Goal: Transaction & Acquisition: Purchase product/service

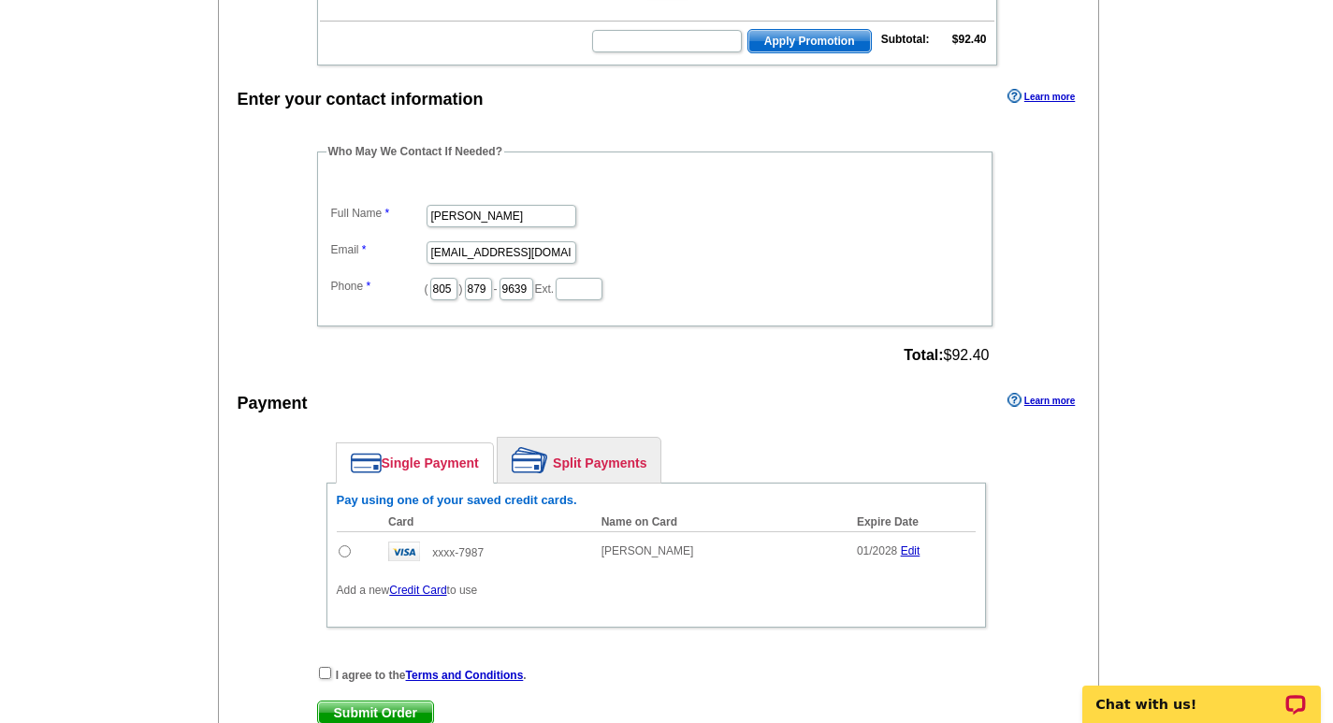
scroll to position [557, 0]
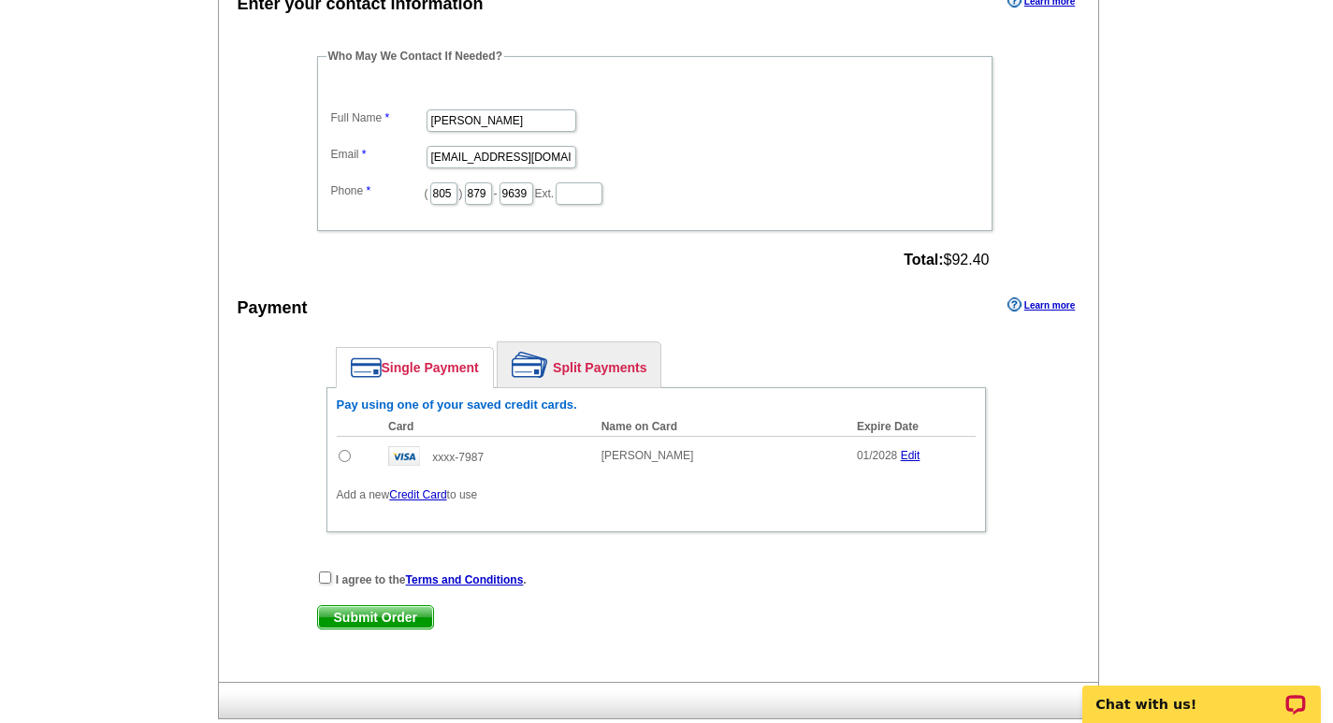
click at [441, 501] on link "Credit Card" at bounding box center [417, 494] width 57 height 13
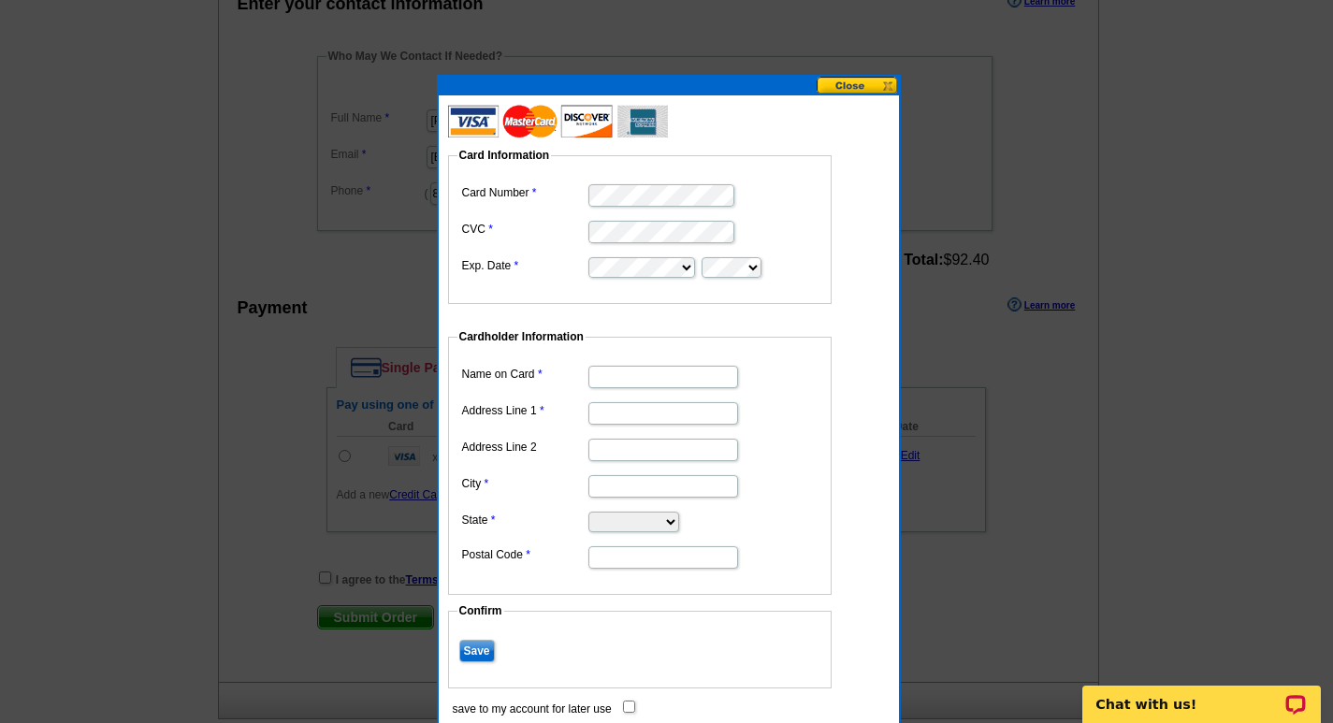
scroll to position [0, 0]
click at [690, 377] on input "Name on Card" at bounding box center [664, 377] width 150 height 22
type input "[PERSON_NAME]"
click at [688, 421] on input "Address Line 1" at bounding box center [664, 413] width 150 height 22
type input "[STREET_ADDRESS]"
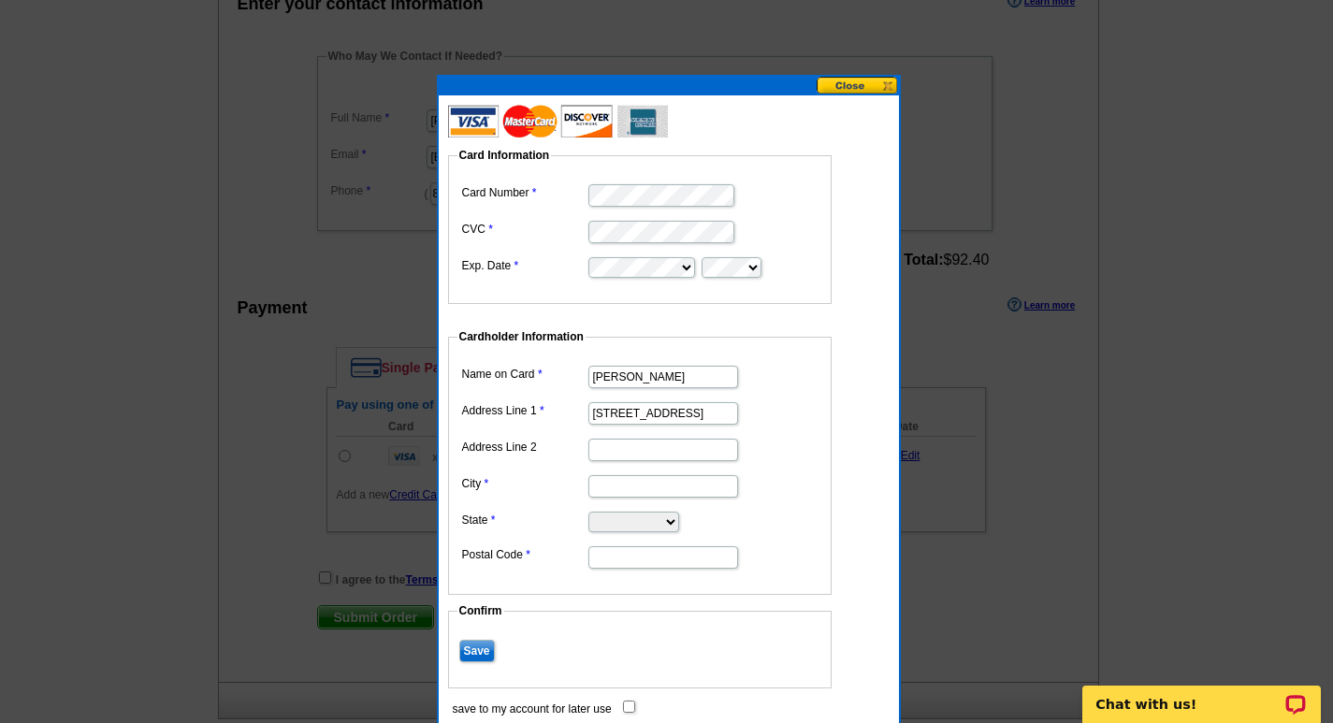
click at [692, 450] on input "Address Line 2" at bounding box center [664, 450] width 150 height 22
click at [693, 489] on input "City" at bounding box center [664, 486] width 150 height 22
type input "Ventura"
click at [669, 527] on select "[US_STATE] [US_STATE] [US_STATE] [US_STATE] [US_STATE] [US_STATE] [US_STATE] [U…" at bounding box center [634, 522] width 91 height 21
select select "CA"
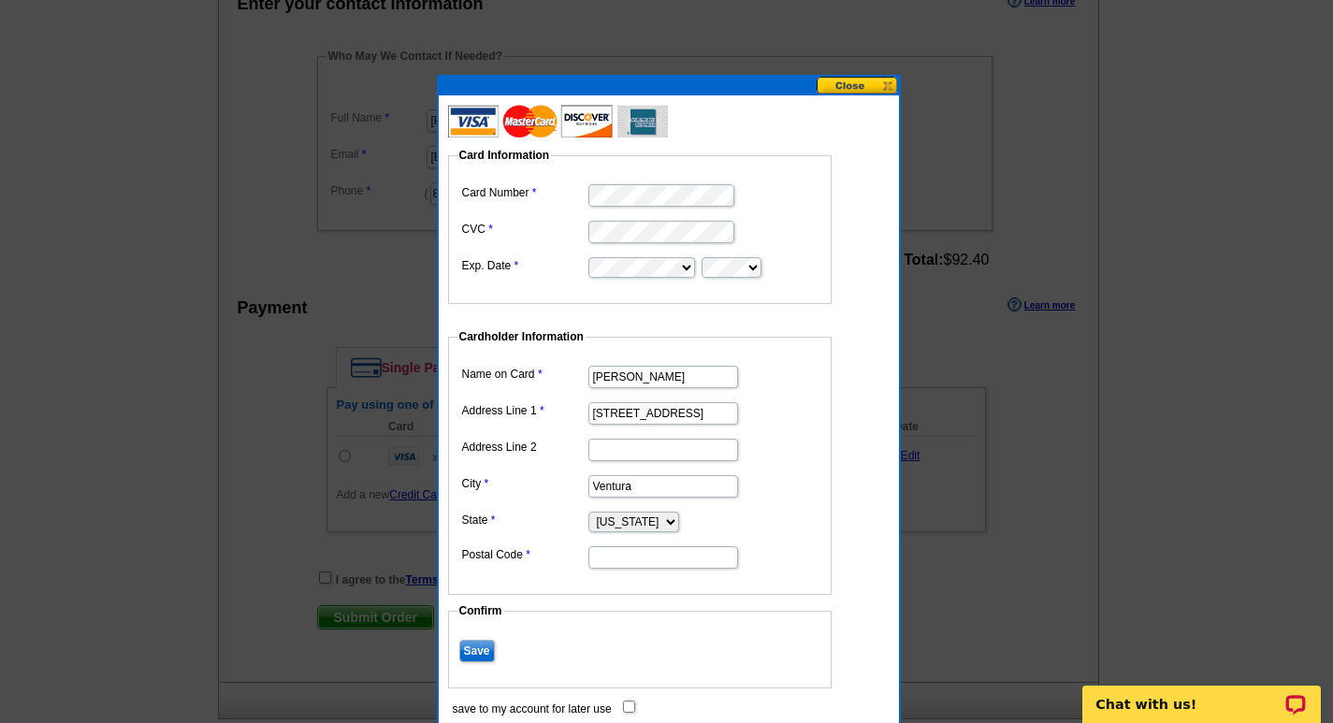
click at [589, 512] on select "[US_STATE] [US_STATE] [US_STATE] [US_STATE] [US_STATE] [US_STATE] [US_STATE] [U…" at bounding box center [634, 522] width 91 height 21
click at [630, 555] on input "Postal Code" at bounding box center [664, 557] width 150 height 22
type input "93003"
click at [478, 653] on input "Save" at bounding box center [477, 651] width 36 height 22
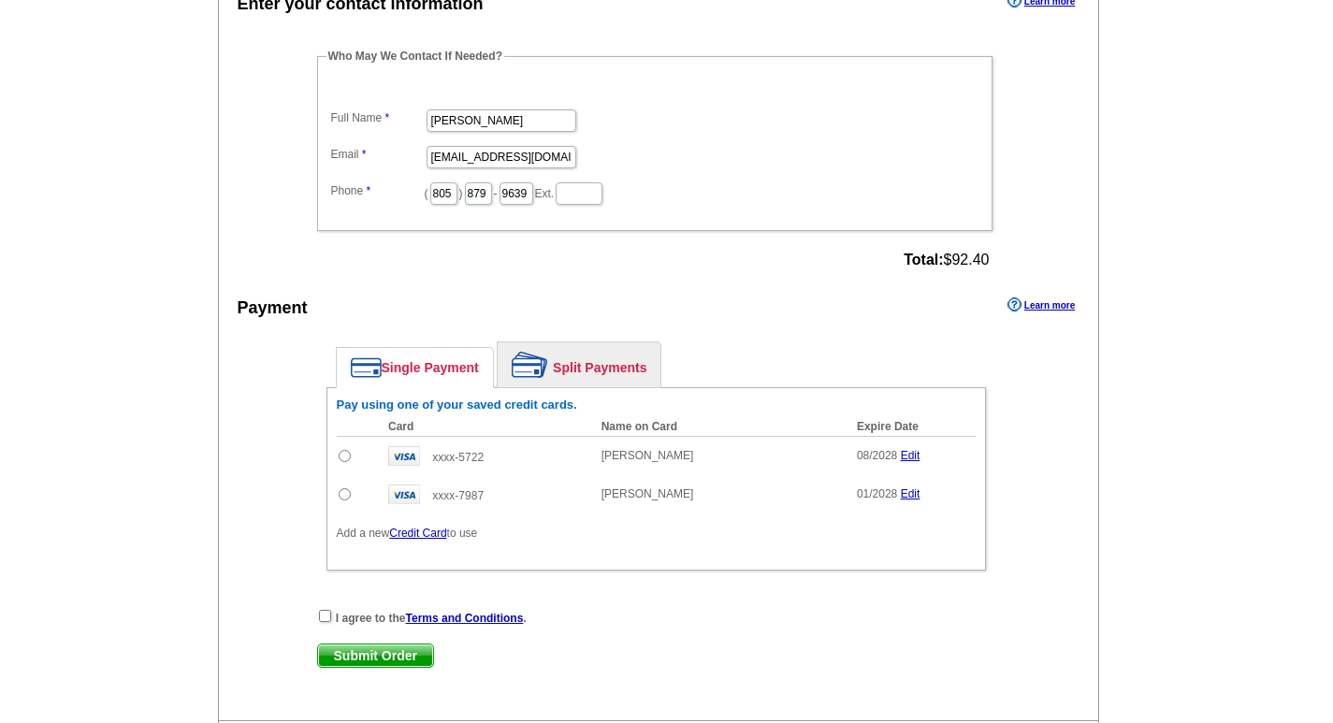
click at [348, 460] on input "radio" at bounding box center [345, 456] width 12 height 12
radio input "true"
click at [324, 618] on input "checkbox" at bounding box center [325, 616] width 12 height 12
checkbox input "true"
click at [352, 657] on span "Submit Order" at bounding box center [375, 656] width 115 height 22
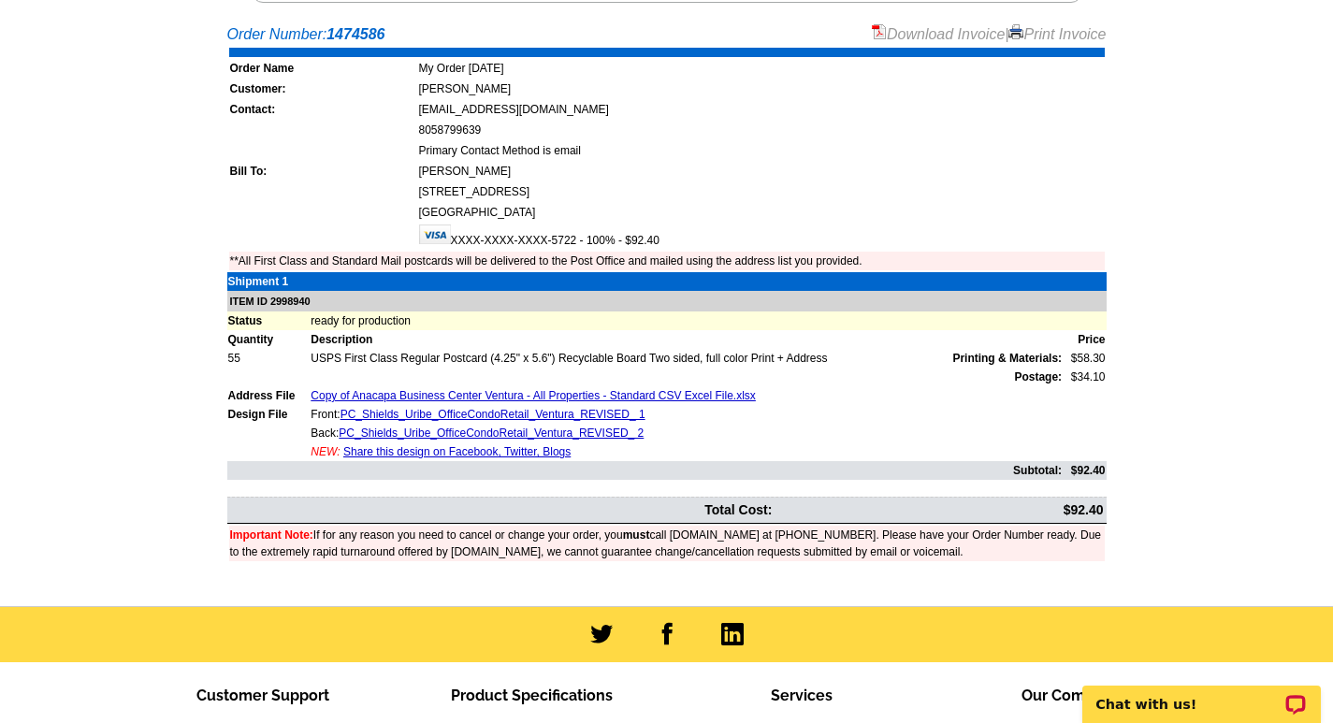
scroll to position [361, 0]
